Goal: Task Accomplishment & Management: Use online tool/utility

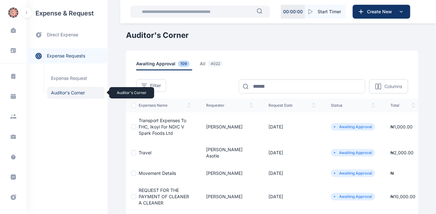
click at [59, 92] on span "Auditor's Corner Auditor's Corner" at bounding box center [75, 93] width 57 height 12
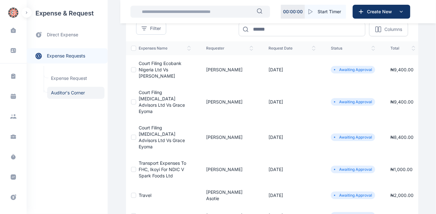
scroll to position [28, 0]
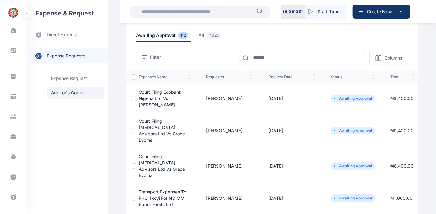
click at [153, 96] on span "Court Filing Ecobank Nigeria Ltd Vs [PERSON_NAME]" at bounding box center [160, 99] width 43 height 18
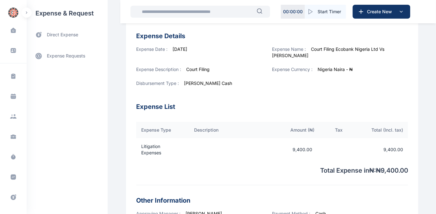
scroll to position [228, 0]
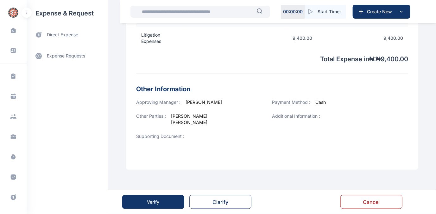
click at [154, 199] on div "Verify" at bounding box center [153, 202] width 12 height 6
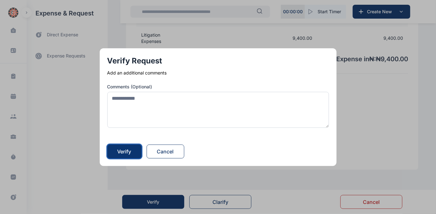
click at [126, 150] on div "Verify" at bounding box center [124, 152] width 14 height 8
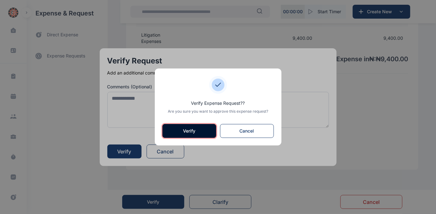
click at [194, 132] on button "Verify" at bounding box center [189, 131] width 54 height 14
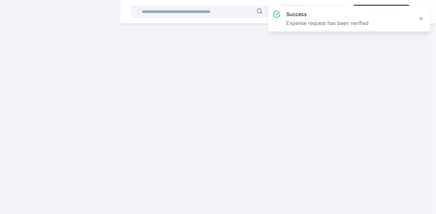
scroll to position [0, 0]
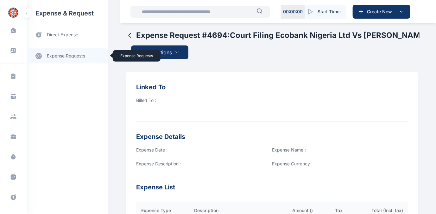
click at [61, 55] on link "expense requests expense requests" at bounding box center [67, 55] width 81 height 15
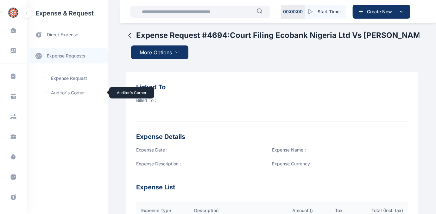
click at [57, 90] on span "Auditor's Corner Auditor's Corner" at bounding box center [75, 93] width 57 height 12
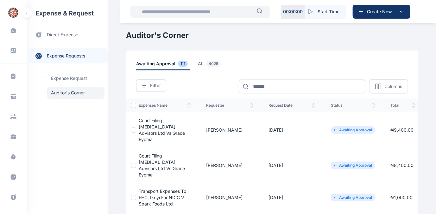
click at [158, 126] on span "Court Filing [MEDICAL_DATA] Advisors Ltd Vs Grace Eyoma" at bounding box center [162, 130] width 46 height 24
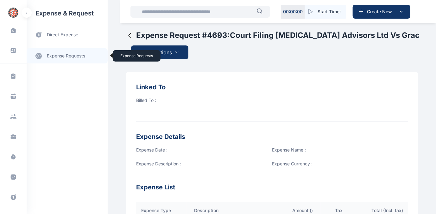
click at [57, 57] on link "expense requests expense requests" at bounding box center [67, 55] width 81 height 15
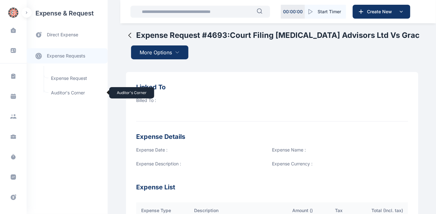
click at [61, 92] on span "Auditor's Corner Auditor's Corner" at bounding box center [75, 93] width 57 height 12
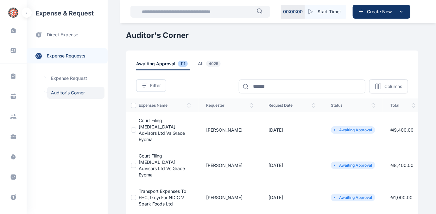
click at [145, 153] on span "Court Filing [MEDICAL_DATA] Advisors Ltd Vs Grace Eyoma" at bounding box center [162, 165] width 46 height 24
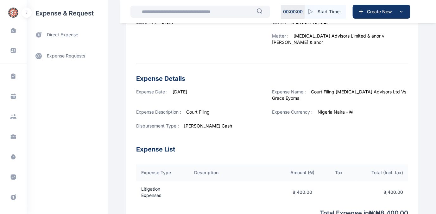
scroll to position [62, 0]
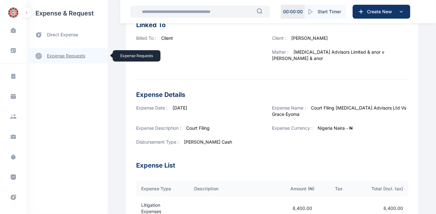
click at [55, 55] on link "expense requests expense requests" at bounding box center [67, 55] width 81 height 15
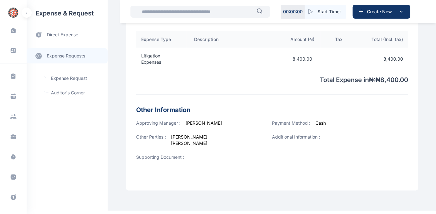
scroll to position [235, 0]
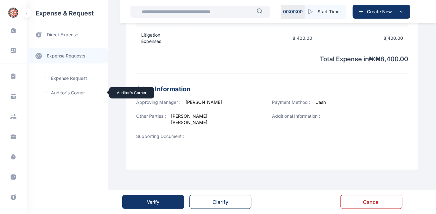
click at [58, 91] on span "Auditor's Corner Auditor's Corner" at bounding box center [75, 93] width 57 height 12
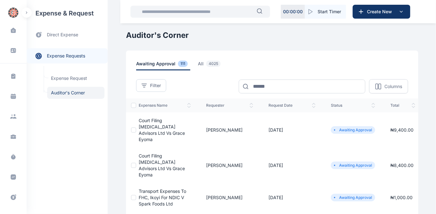
click at [149, 128] on span "Court Filing [MEDICAL_DATA] Advisors Ltd Vs Grace Eyoma" at bounding box center [162, 130] width 46 height 24
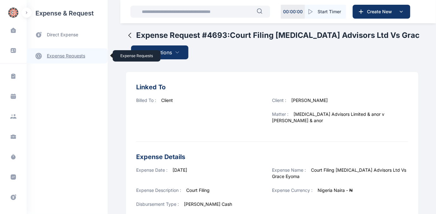
click at [64, 58] on link "expense requests expense requests" at bounding box center [67, 55] width 81 height 15
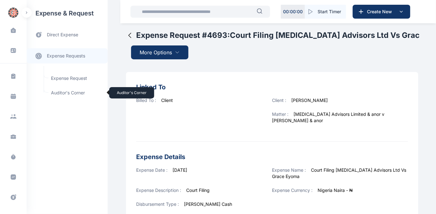
click at [52, 93] on span "Auditor's Corner Auditor's Corner" at bounding box center [75, 93] width 57 height 12
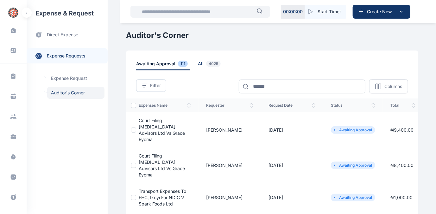
click at [198, 64] on span "all 4025" at bounding box center [210, 66] width 25 height 10
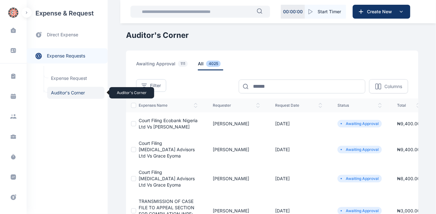
click at [69, 92] on span "Auditor's Corner Auditor's Corner" at bounding box center [75, 93] width 57 height 12
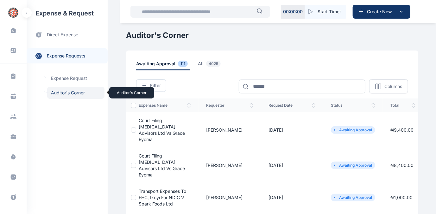
click at [60, 91] on span "Auditor's Corner Auditor's Corner" at bounding box center [75, 93] width 57 height 12
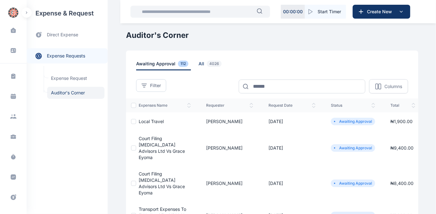
click at [198, 64] on span "all 4026" at bounding box center [211, 66] width 26 height 10
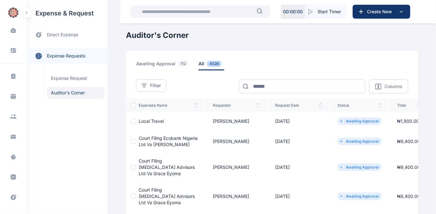
click at [155, 139] on span "Court Filing Ecobank Nigeria Ltd Vs [PERSON_NAME]" at bounding box center [168, 142] width 59 height 12
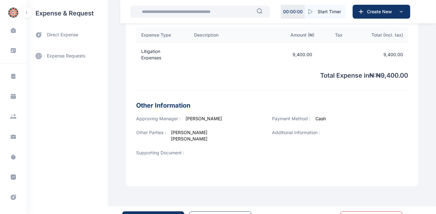
scroll to position [228, 0]
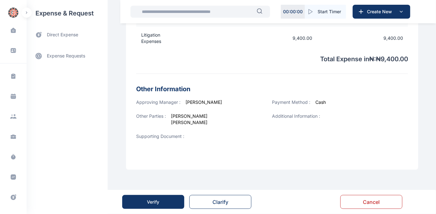
click at [150, 204] on div "Verify" at bounding box center [153, 202] width 12 height 6
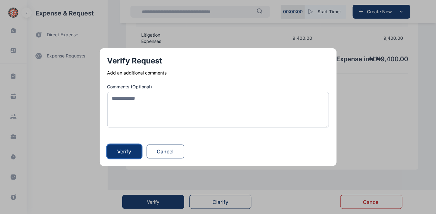
click at [122, 152] on div "Verify" at bounding box center [124, 152] width 14 height 8
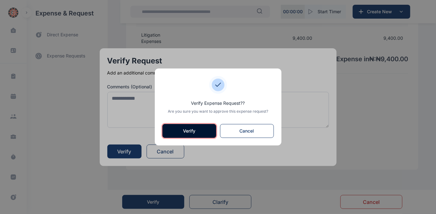
click at [185, 131] on button "Verify" at bounding box center [189, 131] width 54 height 14
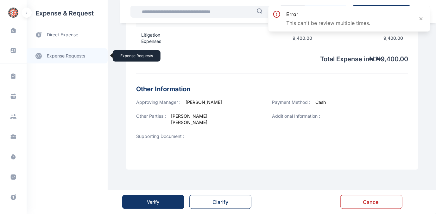
click at [55, 56] on link "expense requests expense requests" at bounding box center [67, 55] width 81 height 15
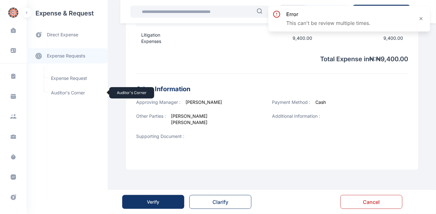
click at [59, 92] on span "Auditor's Corner Auditor's Corner" at bounding box center [75, 93] width 57 height 12
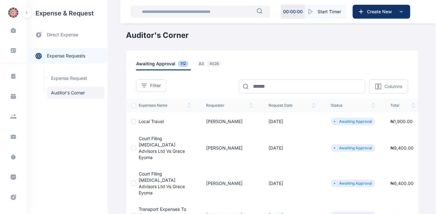
click at [147, 148] on td "Court Filing [MEDICAL_DATA] Advisors Ltd Vs Grace Eyoma" at bounding box center [167, 148] width 62 height 35
click at [154, 143] on span "Court Filing [MEDICAL_DATA] Advisors Ltd Vs Grace Eyoma" at bounding box center [162, 148] width 46 height 24
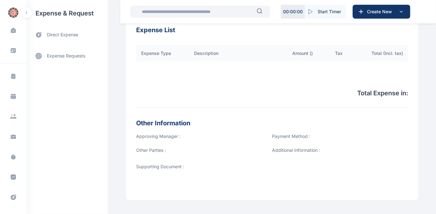
scroll to position [172, 0]
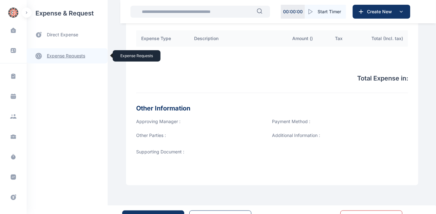
click at [58, 56] on link "expense requests expense requests" at bounding box center [67, 55] width 81 height 15
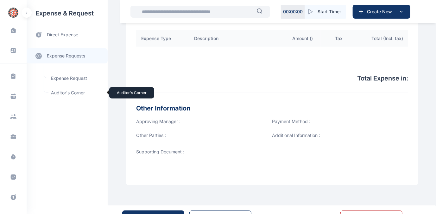
click at [56, 92] on span "Auditor's Corner Auditor's Corner" at bounding box center [75, 93] width 57 height 12
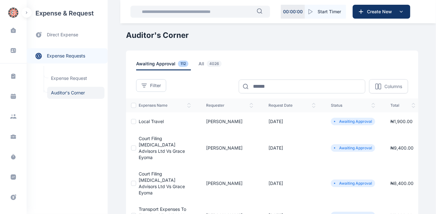
click at [145, 120] on span "Local Travel" at bounding box center [151, 121] width 25 height 5
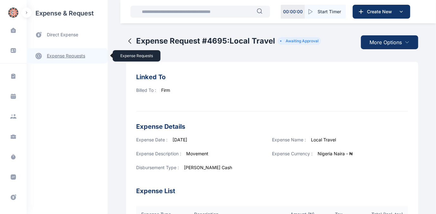
click at [61, 55] on link "expense requests expense requests" at bounding box center [67, 55] width 81 height 15
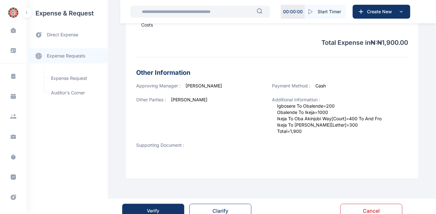
scroll to position [227, 0]
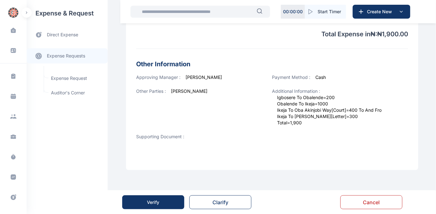
click at [149, 201] on div "Verify" at bounding box center [153, 203] width 12 height 6
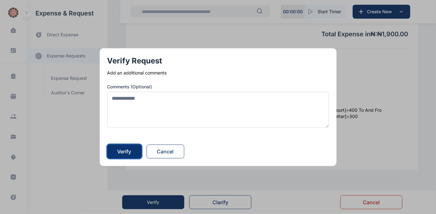
click at [126, 153] on div "Verify" at bounding box center [124, 152] width 14 height 8
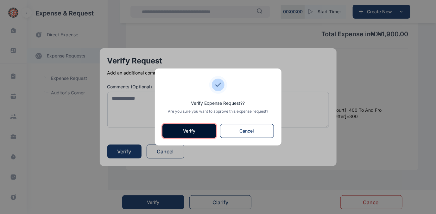
click at [186, 131] on button "Verify" at bounding box center [189, 131] width 54 height 14
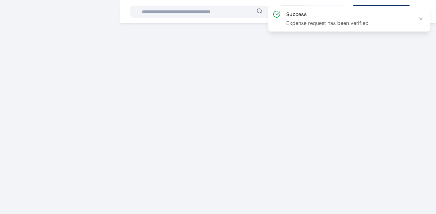
scroll to position [0, 0]
